Goal: Task Accomplishment & Management: Manage account settings

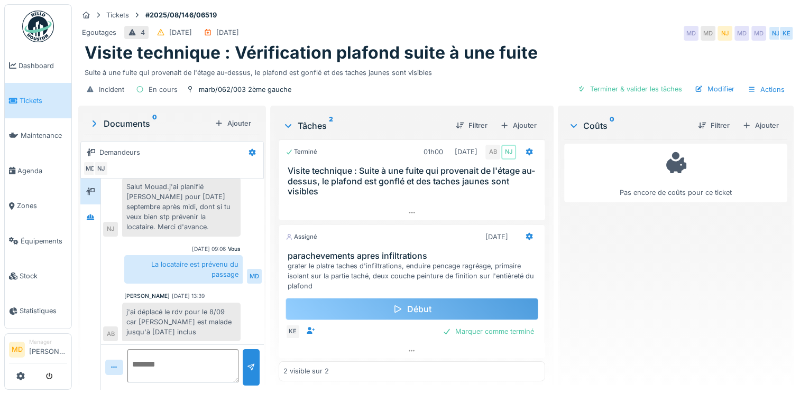
scroll to position [8, 0]
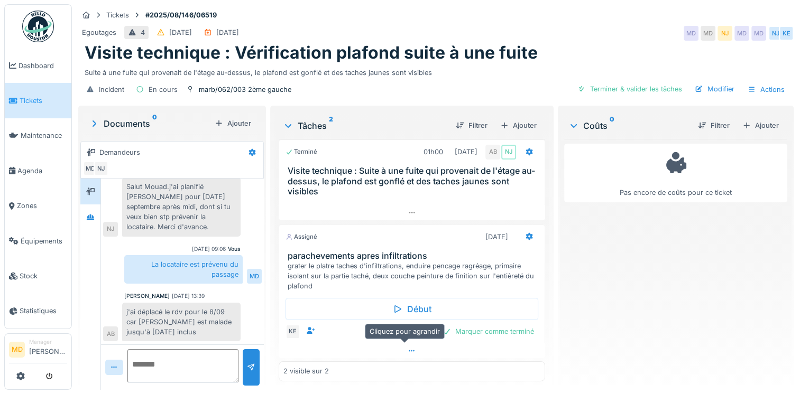
click at [410, 344] on div at bounding box center [412, 351] width 266 height 15
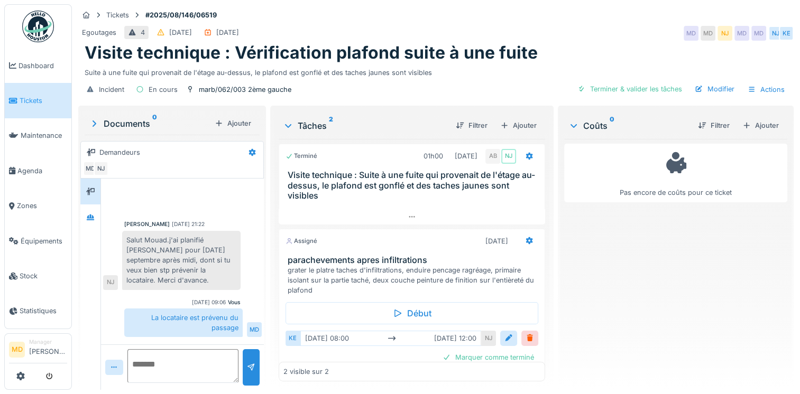
scroll to position [0, 0]
click at [399, 213] on div at bounding box center [412, 216] width 266 height 15
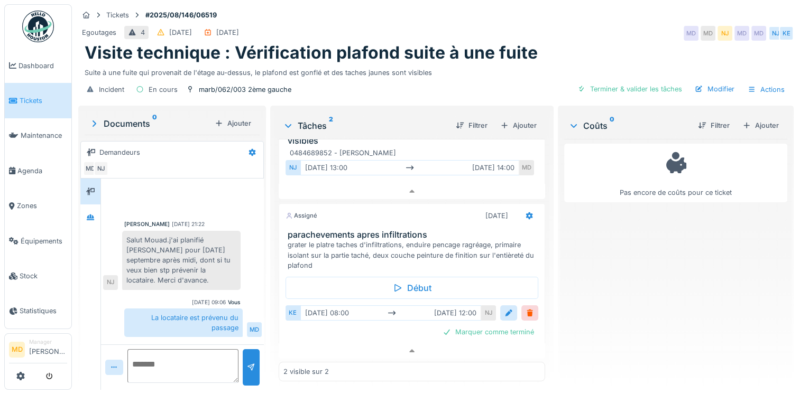
scroll to position [53, 0]
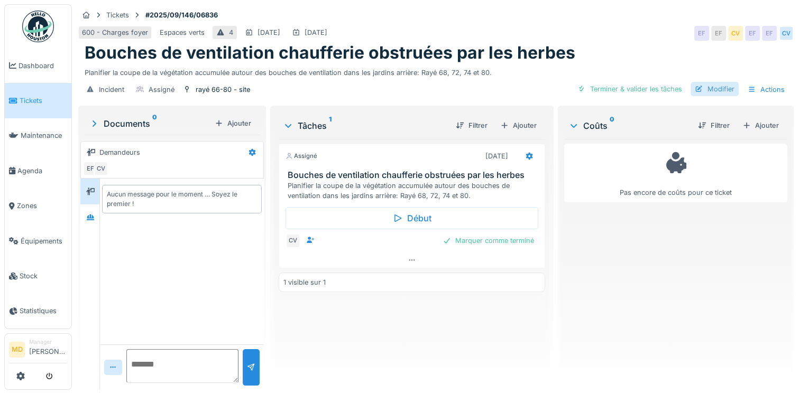
click at [696, 88] on div "Modifier" at bounding box center [714, 89] width 48 height 14
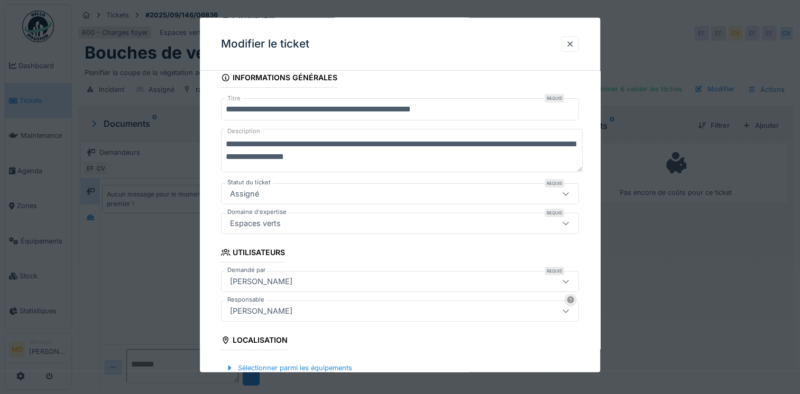
scroll to position [159, 0]
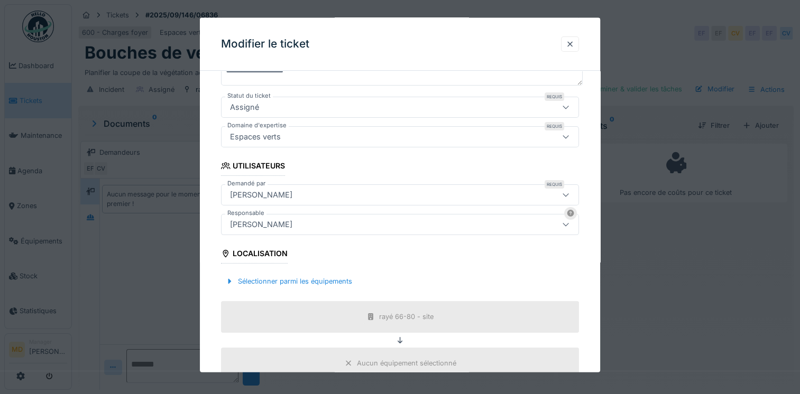
click at [275, 222] on div "Charlotte Verstappen" at bounding box center [261, 225] width 71 height 12
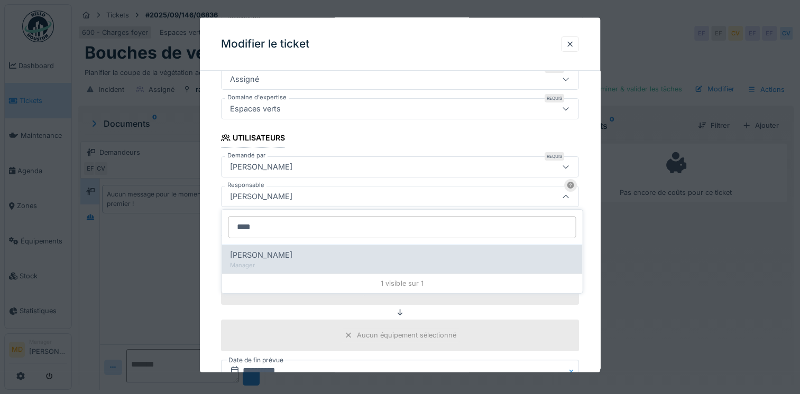
type input "****"
click at [269, 259] on span "Antonio Fernandez" at bounding box center [261, 256] width 62 height 12
type input "*****"
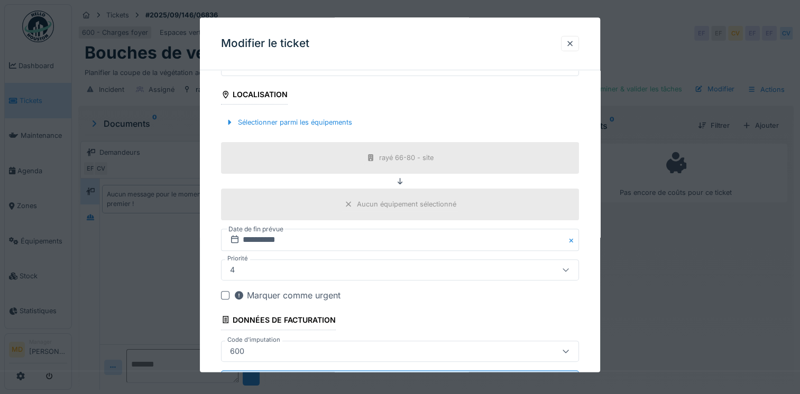
scroll to position [364, 0]
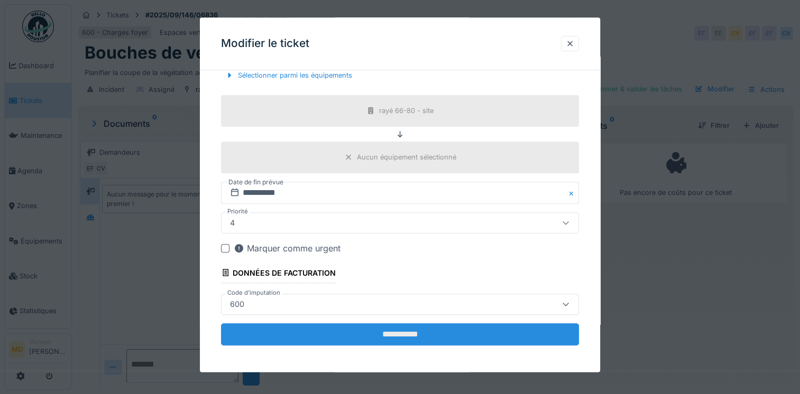
click at [400, 336] on input "**********" at bounding box center [400, 335] width 358 height 22
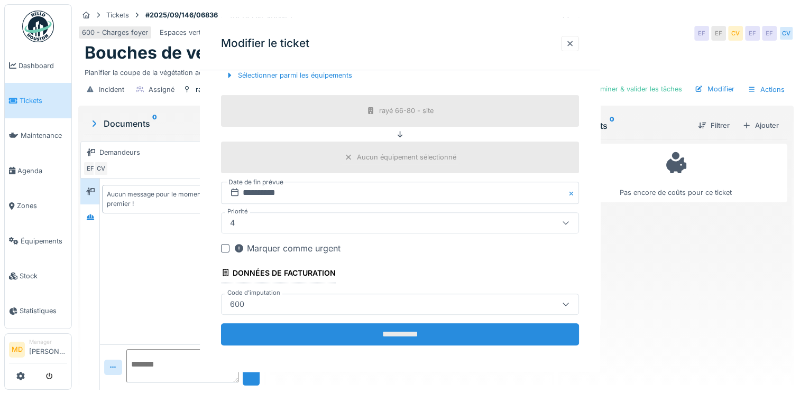
scroll to position [0, 0]
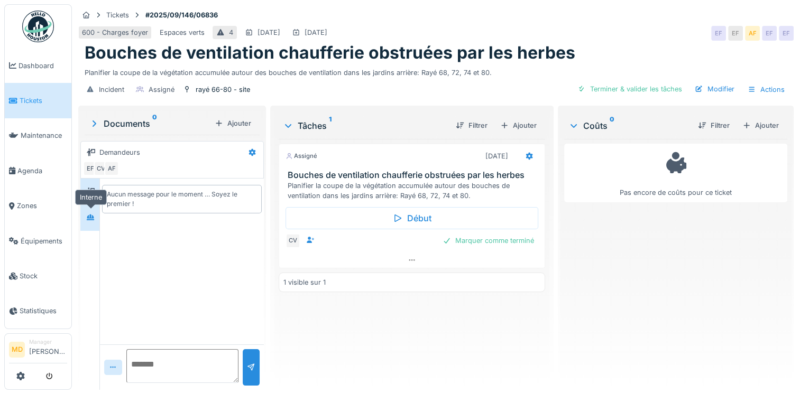
click at [88, 225] on div at bounding box center [90, 217] width 16 height 17
click at [97, 191] on div at bounding box center [90, 191] width 16 height 13
click at [180, 358] on textarea at bounding box center [182, 366] width 112 height 34
click at [250, 154] on icon at bounding box center [252, 152] width 7 height 7
click at [178, 357] on textarea at bounding box center [182, 366] width 112 height 34
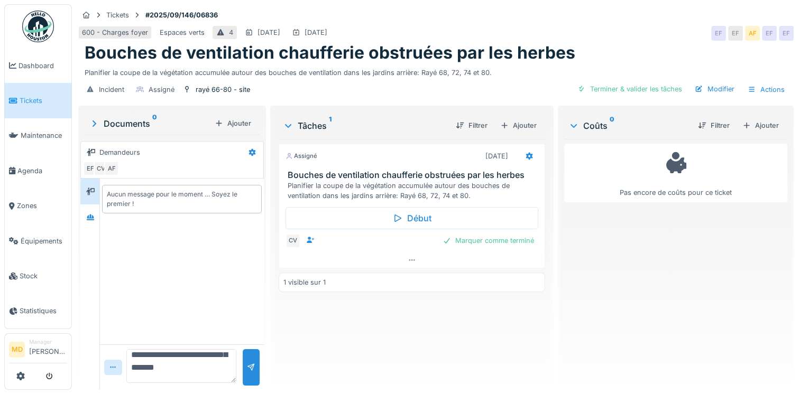
scroll to position [101, 0]
type textarea "**********"
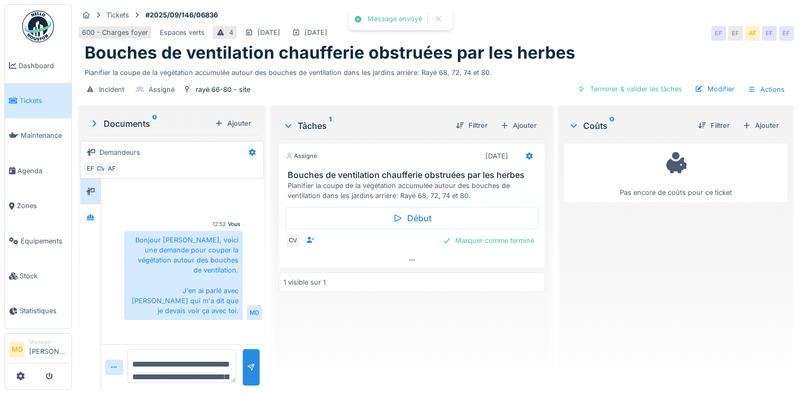
scroll to position [8, 0]
